Goal: Task Accomplishment & Management: Use online tool/utility

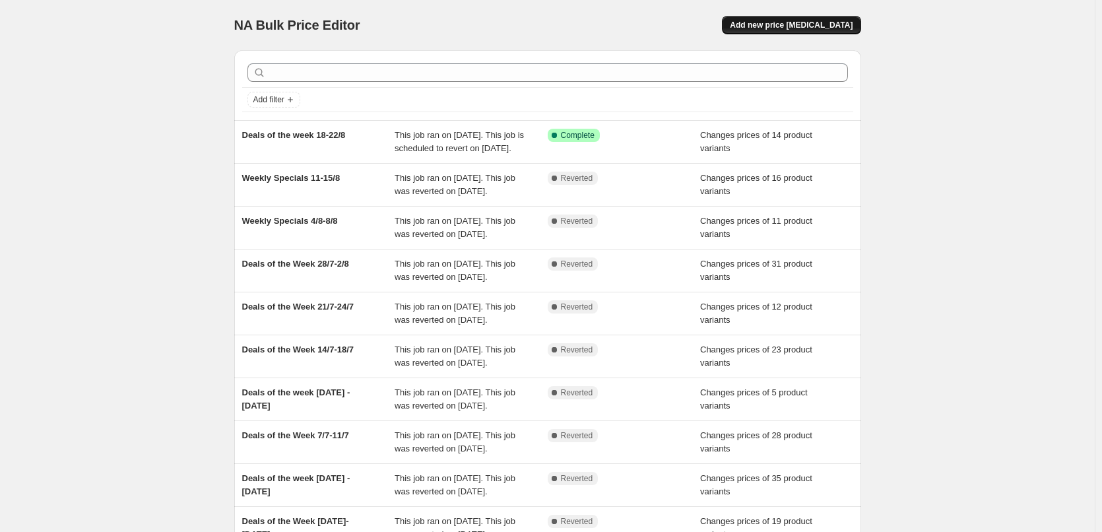
click at [802, 28] on span "Add new price [MEDICAL_DATA]" at bounding box center [791, 25] width 123 height 11
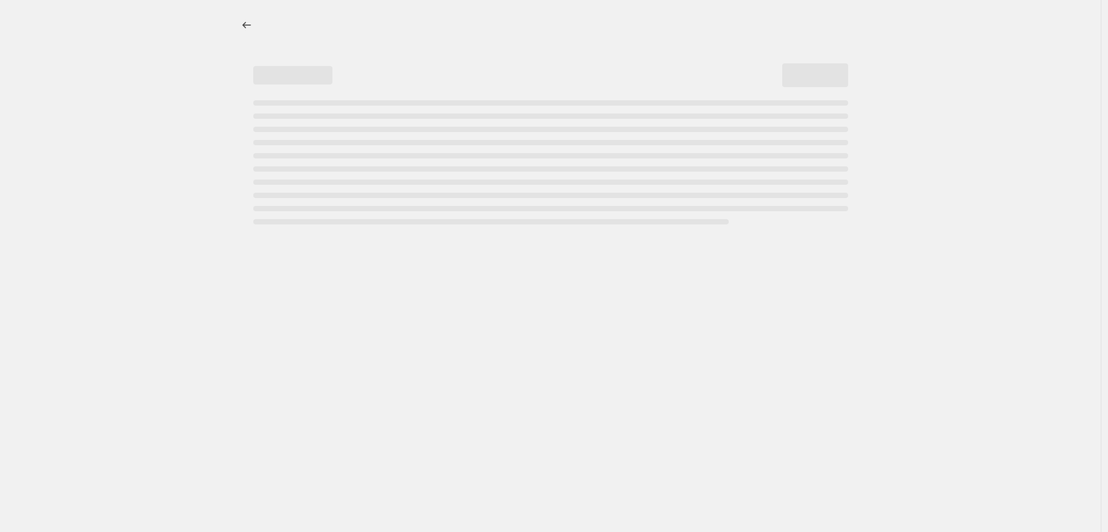
select select "percentage"
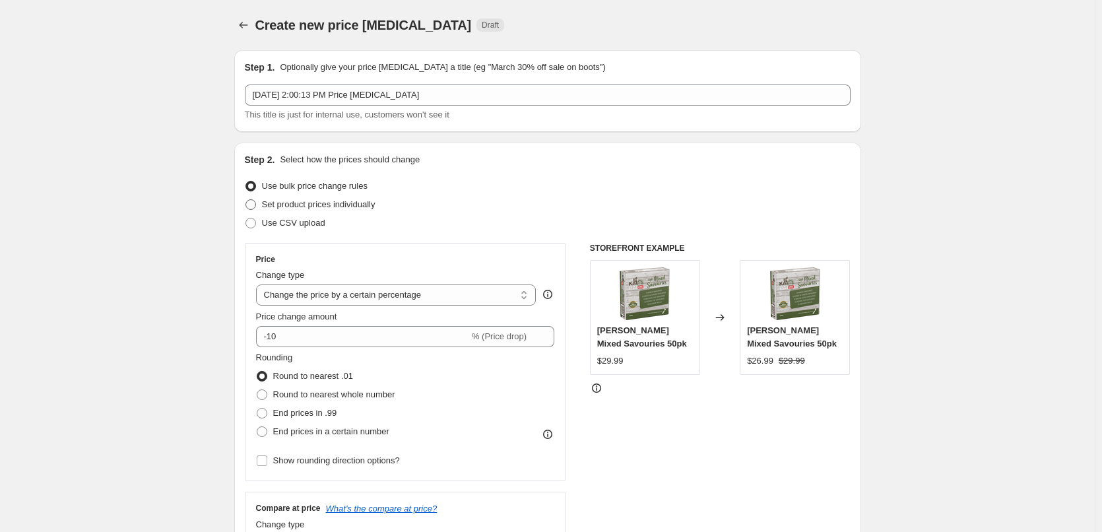
click at [255, 205] on span at bounding box center [250, 204] width 11 height 11
click at [246, 200] on input "Set product prices individually" at bounding box center [245, 199] width 1 height 1
radio input "true"
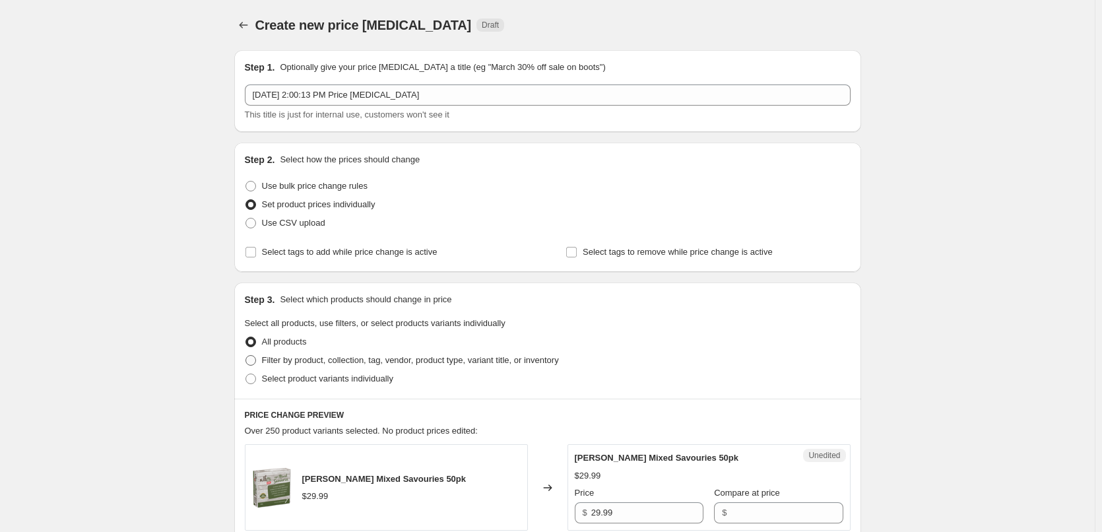
click at [256, 360] on span at bounding box center [250, 360] width 11 height 11
click at [246, 356] on input "Filter by product, collection, tag, vendor, product type, variant title, or inv…" at bounding box center [245, 355] width 1 height 1
radio input "true"
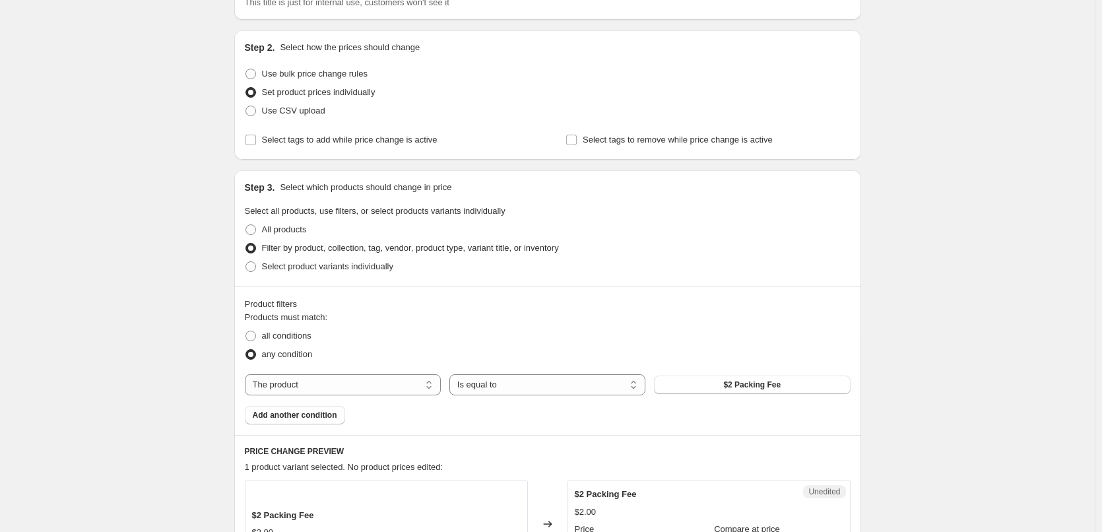
scroll to position [132, 0]
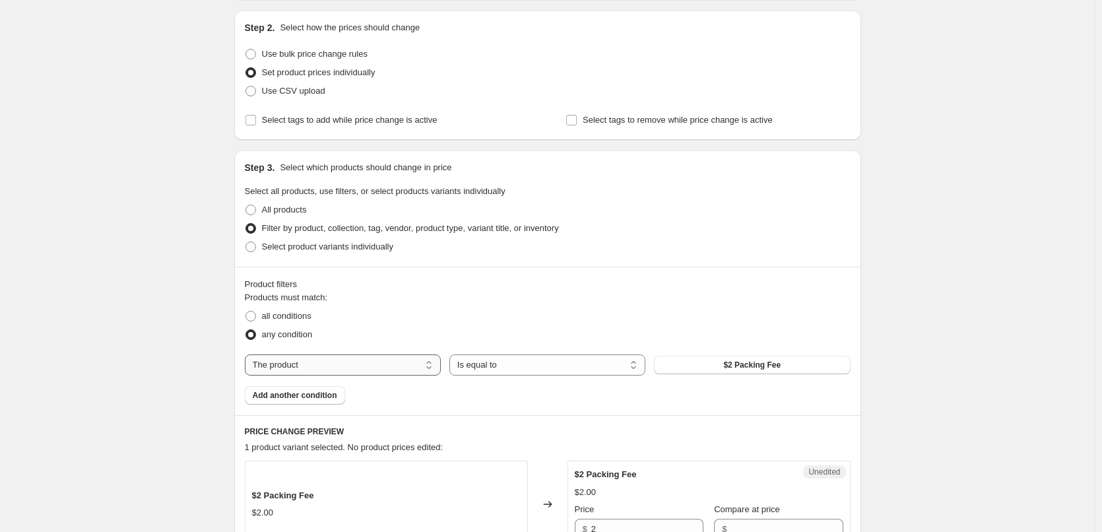
click at [436, 366] on select "The product The product's collection The product's tag The product's vendor The…" at bounding box center [343, 364] width 196 height 21
select select "collection"
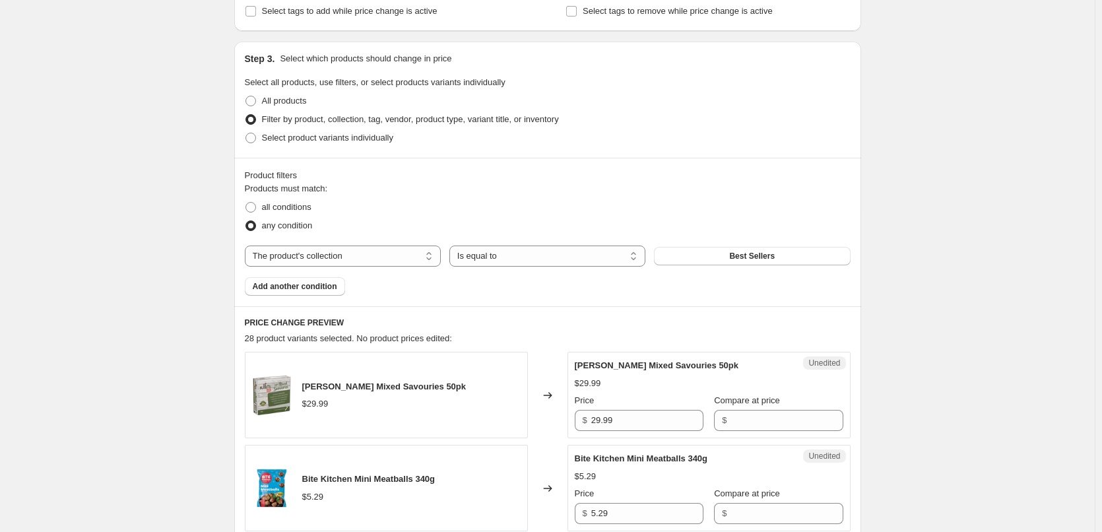
scroll to position [264, 0]
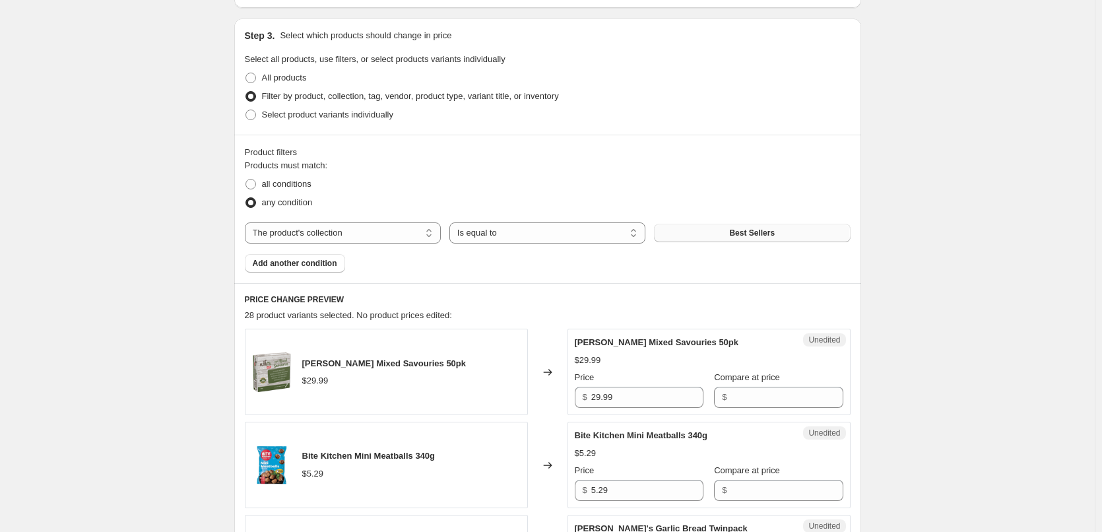
click at [682, 237] on button "Best Sellers" at bounding box center [752, 233] width 196 height 18
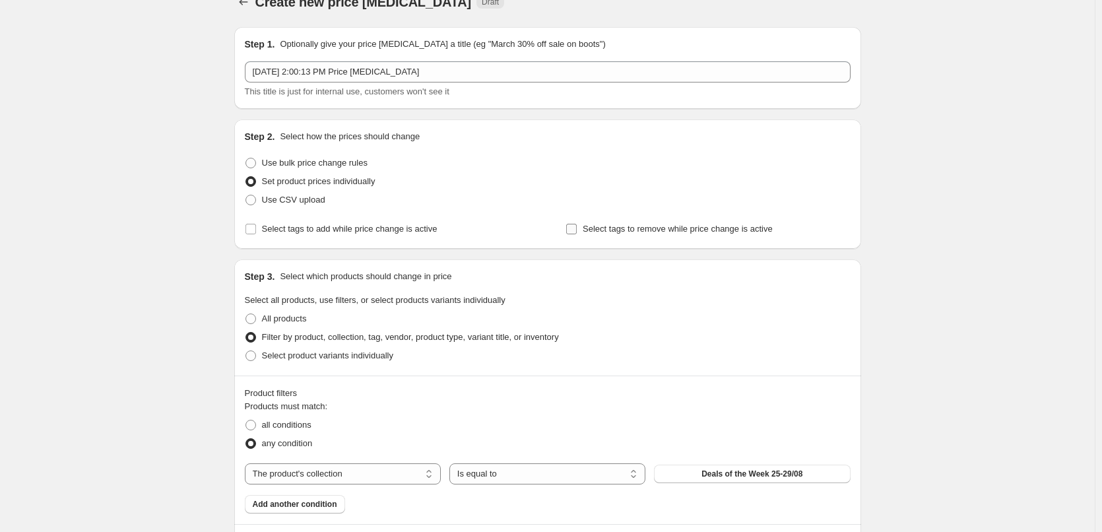
scroll to position [0, 0]
